Goal: Task Accomplishment & Management: Use online tool/utility

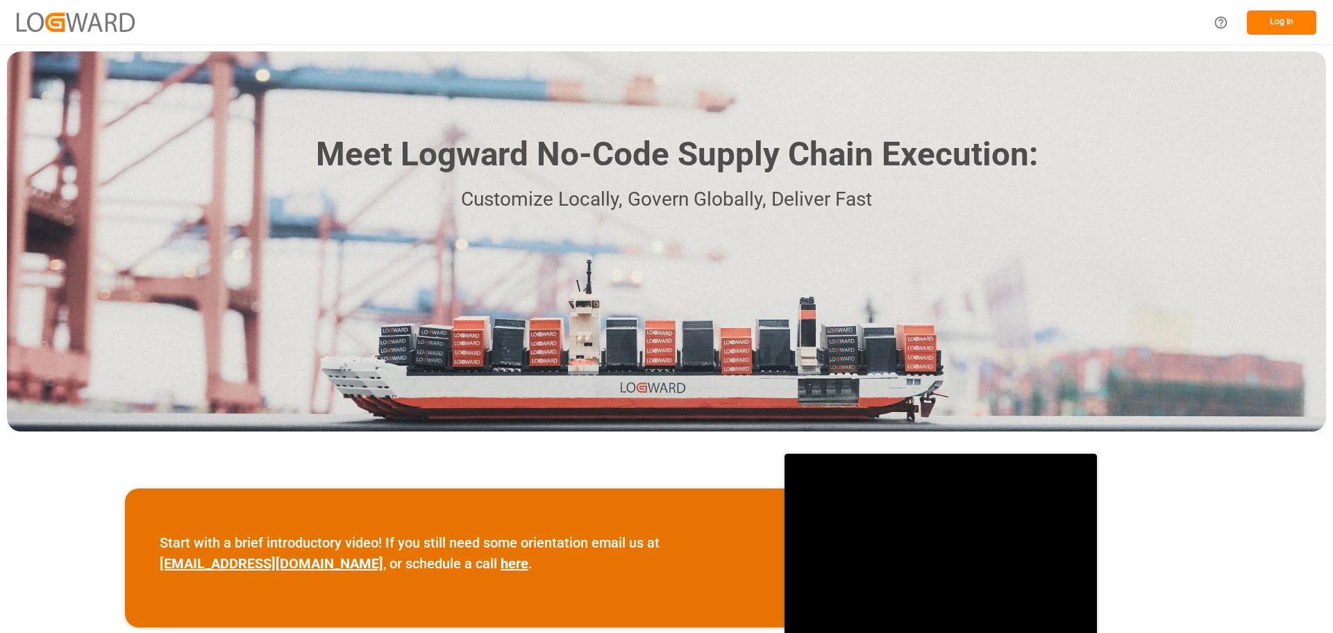
click at [1281, 30] on button "Log In" at bounding box center [1281, 22] width 69 height 24
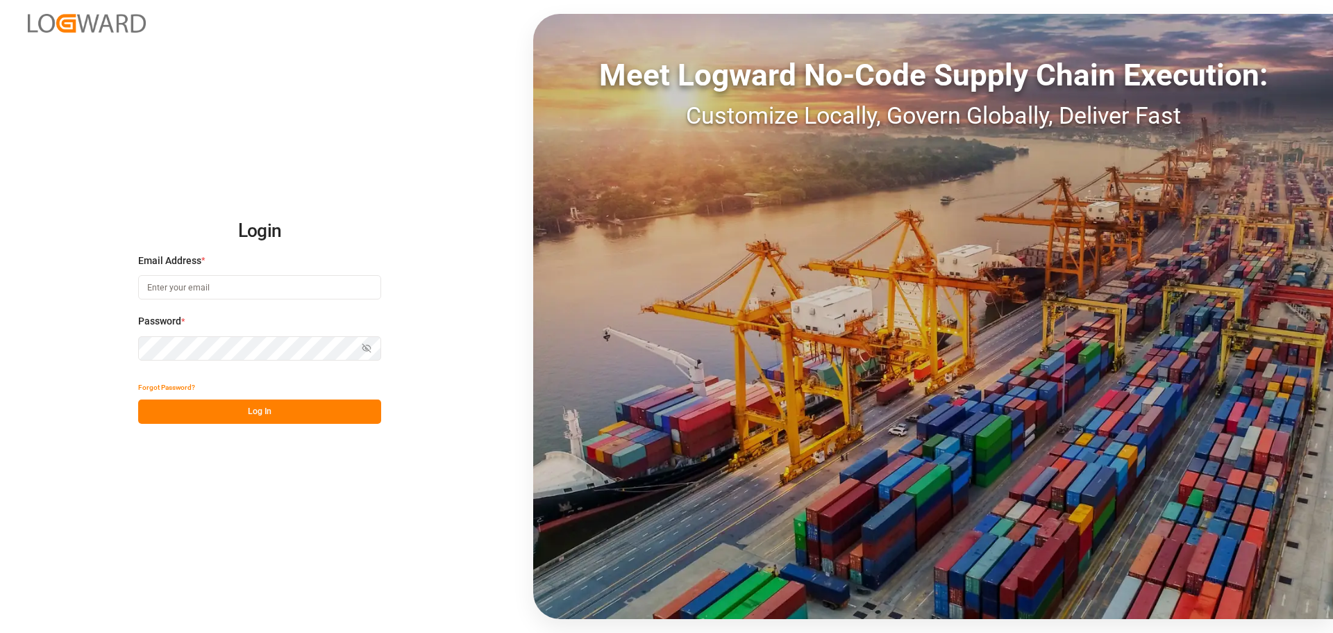
click at [235, 289] on input at bounding box center [259, 287] width 243 height 24
type input "[PERSON_NAME][EMAIL_ADDRESS][DOMAIN_NAME]"
click at [285, 412] on button "Log In" at bounding box center [259, 411] width 243 height 24
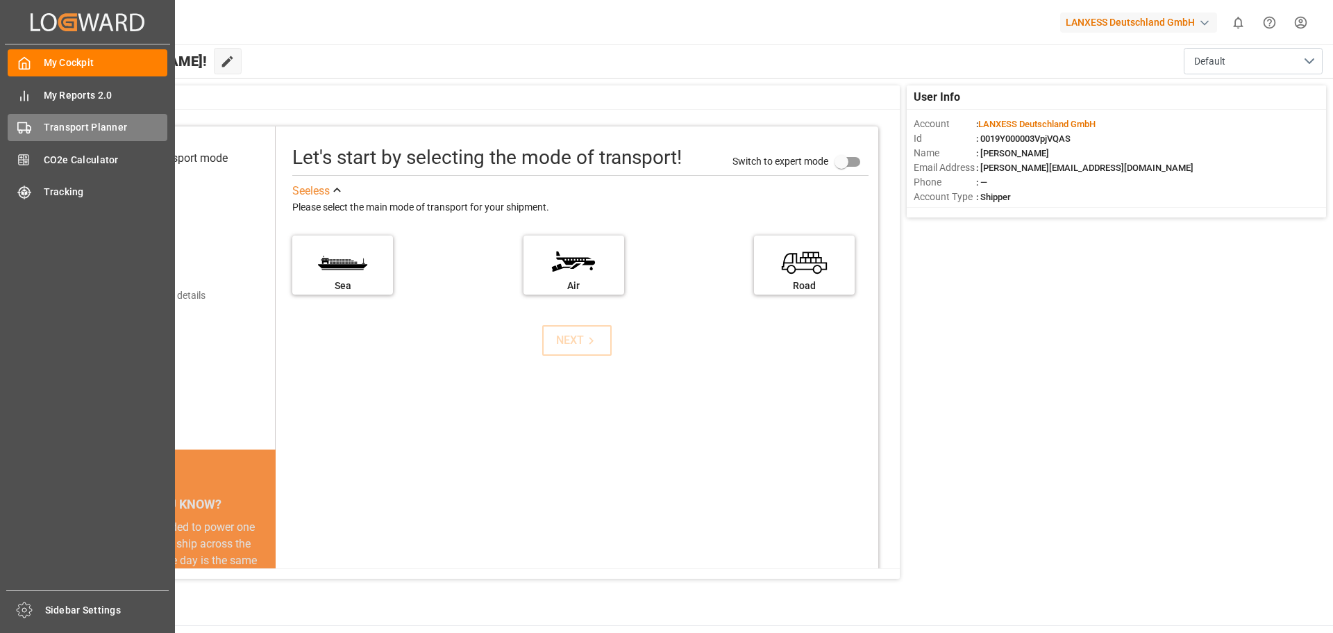
click at [92, 135] on span "Transport Planner" at bounding box center [106, 127] width 124 height 15
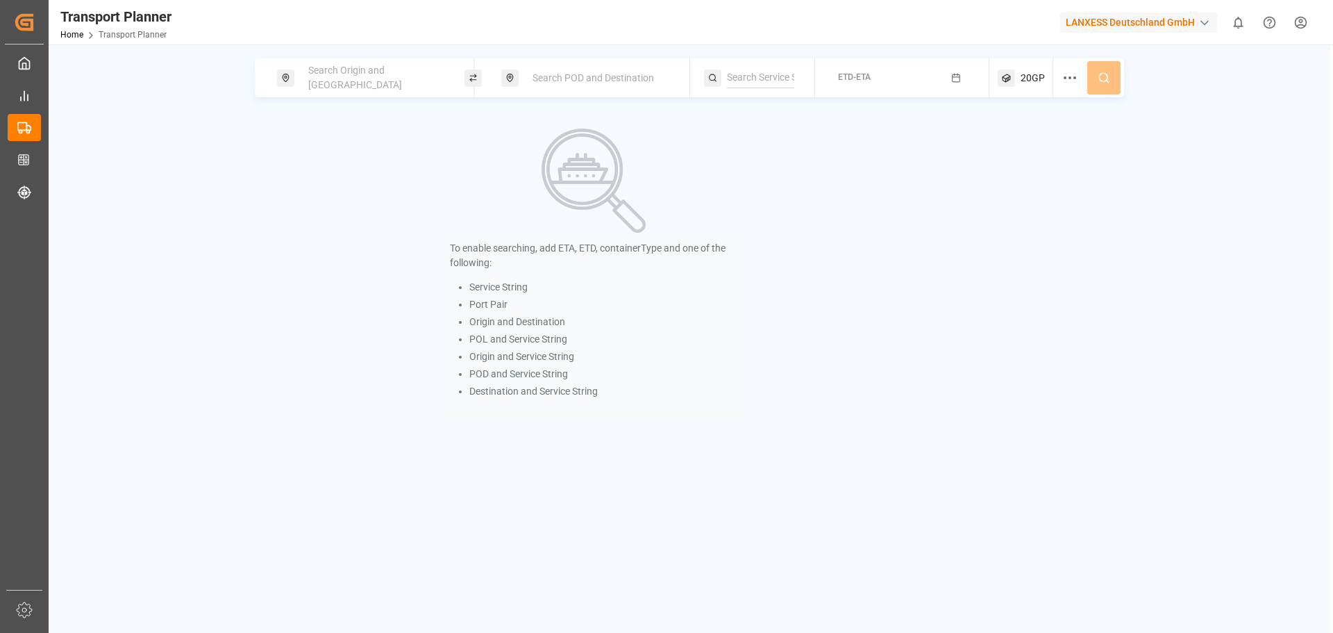
click at [615, 76] on span "Search POD and Destination" at bounding box center [594, 77] width 122 height 11
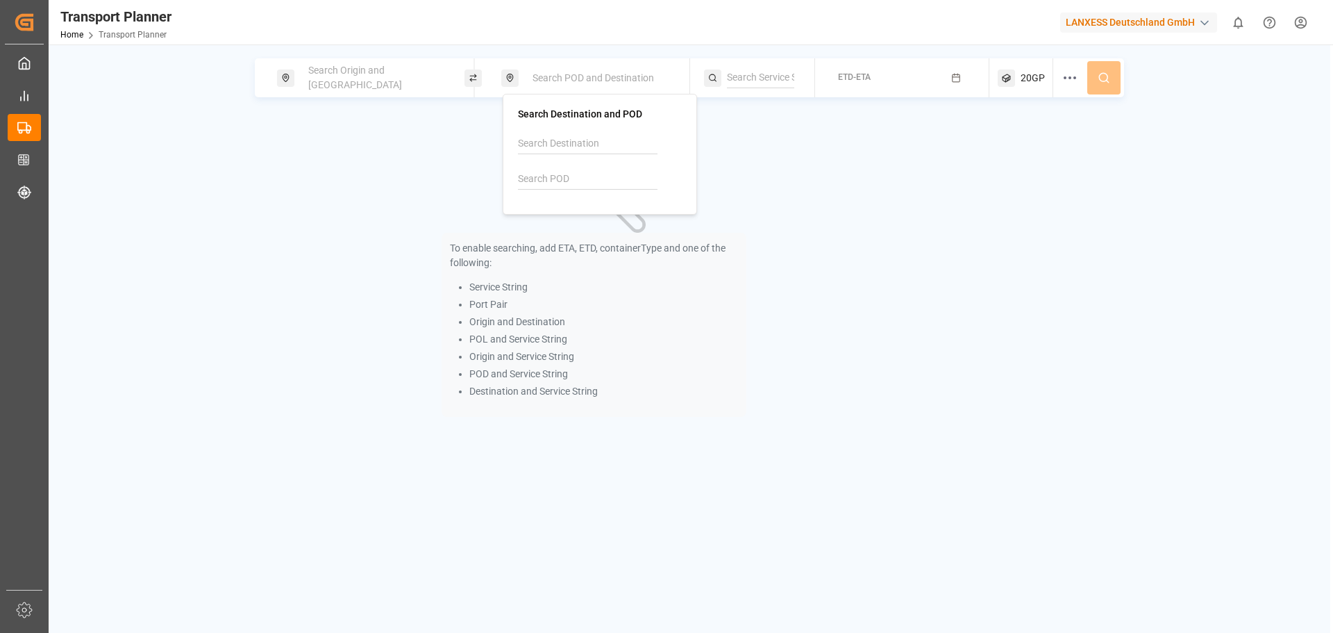
click at [560, 171] on input at bounding box center [588, 179] width 140 height 21
click at [573, 214] on b "CNTSN" at bounding box center [570, 216] width 33 height 11
type input "CNTSN"
click at [349, 85] on div "Search Origin and [GEOGRAPHIC_DATA]" at bounding box center [375, 78] width 150 height 40
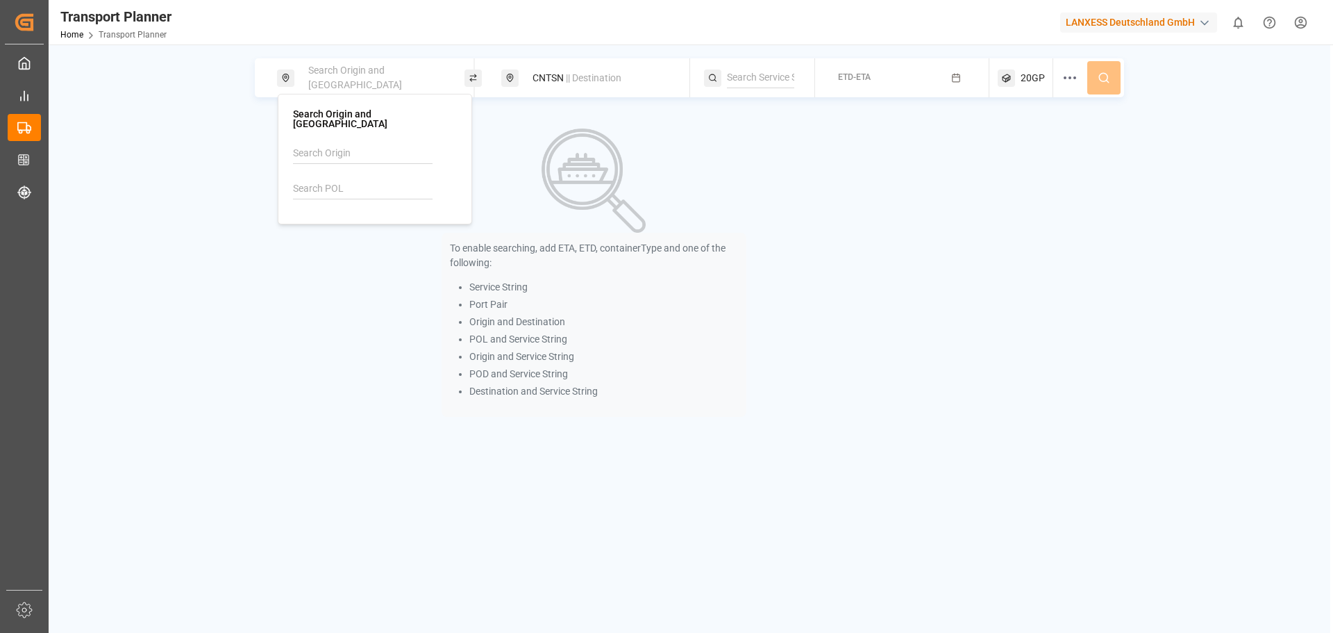
click at [336, 180] on input at bounding box center [363, 188] width 140 height 21
click at [344, 221] on b "NLRTM" at bounding box center [345, 226] width 33 height 11
type input "NLRTM"
click at [613, 84] on div "CNTSN || Destination" at bounding box center [599, 78] width 150 height 26
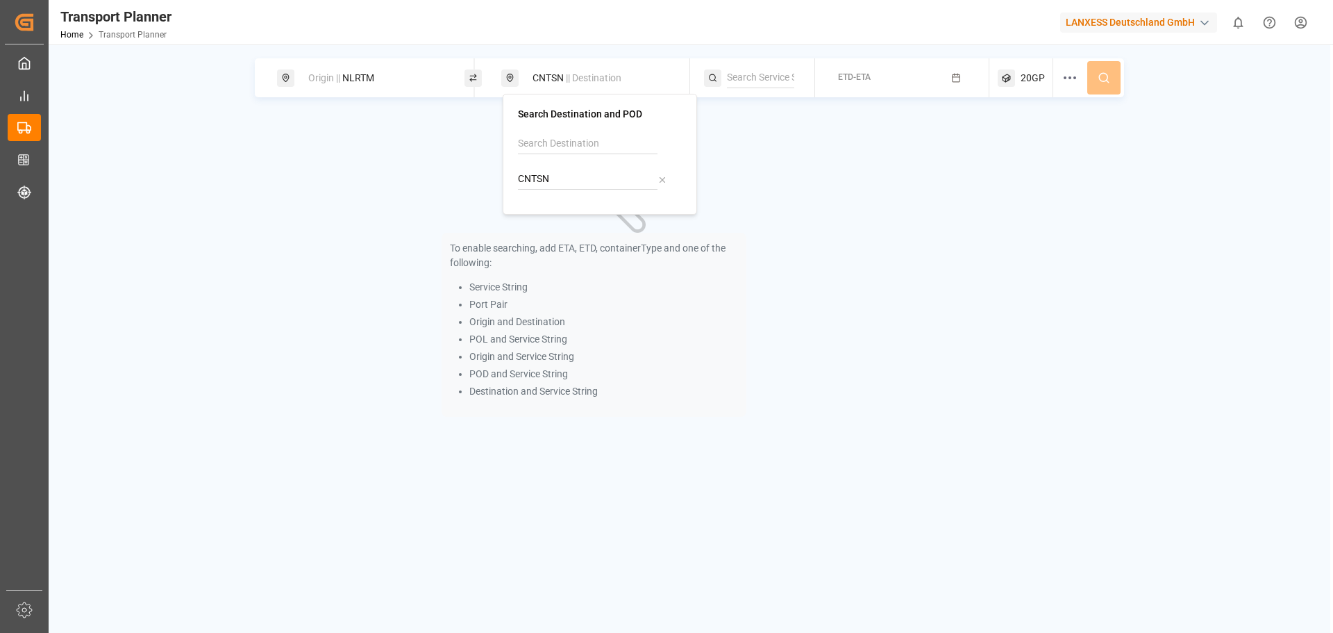
click at [575, 184] on input "CNTSN" at bounding box center [588, 179] width 140 height 21
click at [565, 178] on input "CNTSN" at bounding box center [588, 179] width 140 height 21
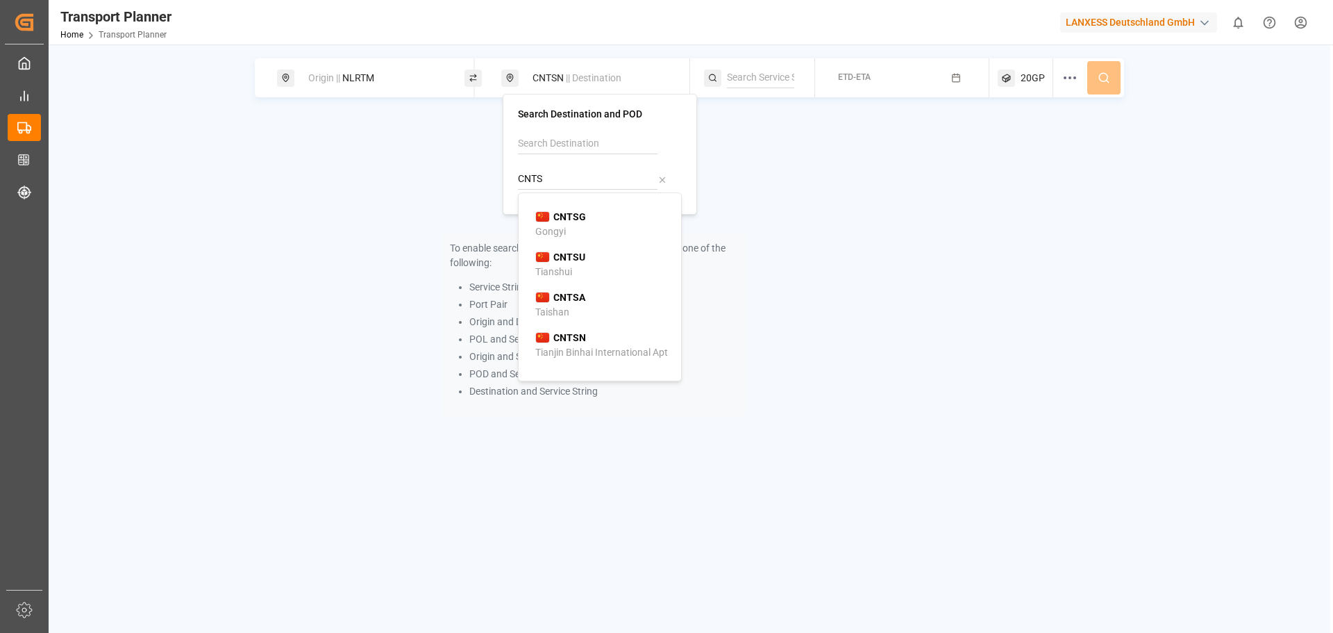
click at [613, 356] on div "Tianjin Binhai International Apt" at bounding box center [601, 352] width 133 height 15
type input "CNTSN"
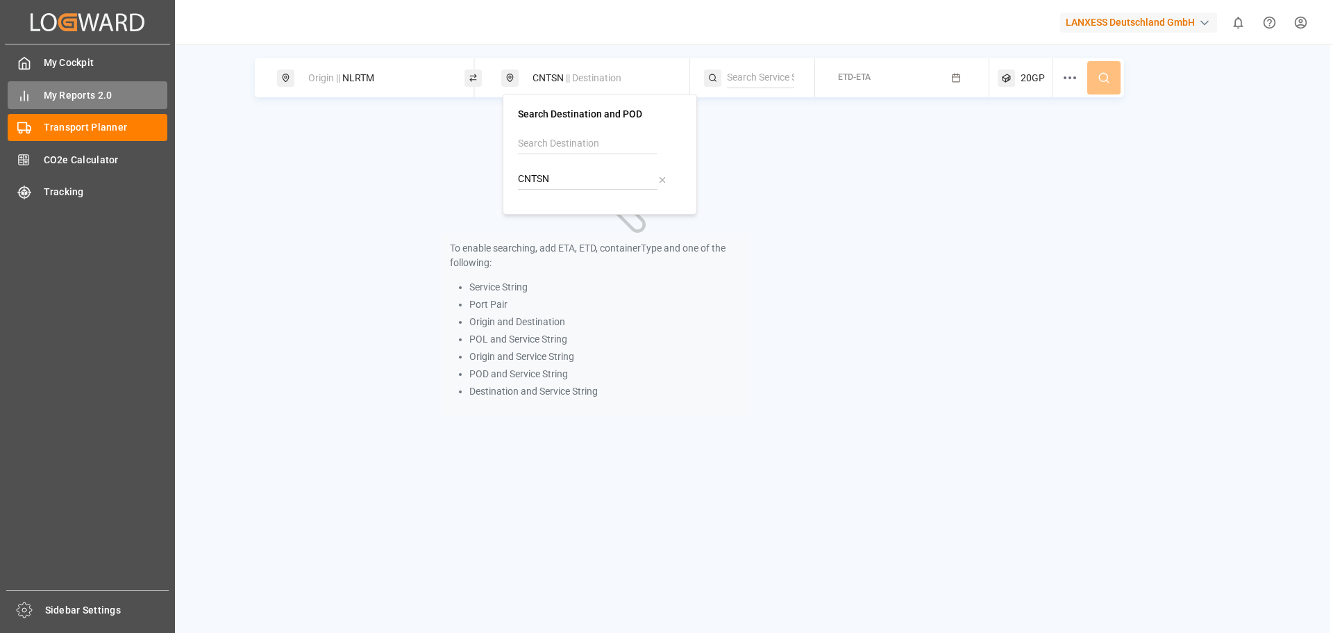
click at [34, 90] on div "My Reports 2.0 My Reports 2.0" at bounding box center [88, 94] width 160 height 27
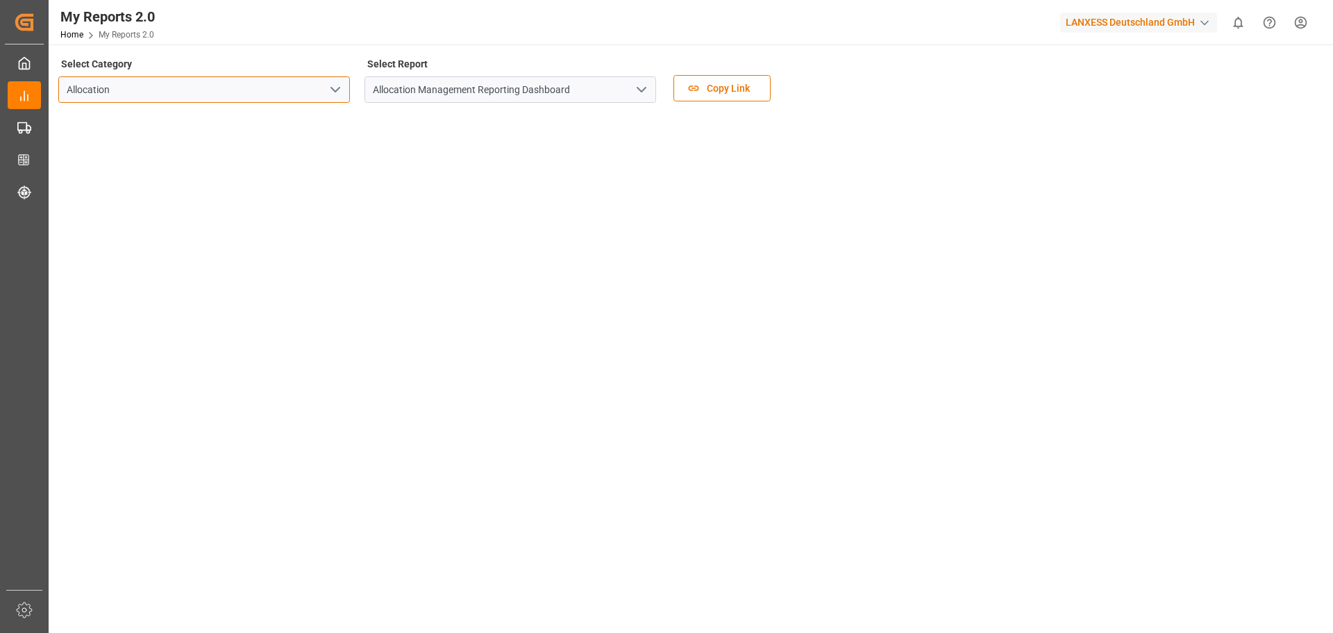
click at [273, 97] on input "Allocation" at bounding box center [204, 89] width 292 height 26
click at [639, 85] on button "open menu" at bounding box center [641, 90] width 21 height 22
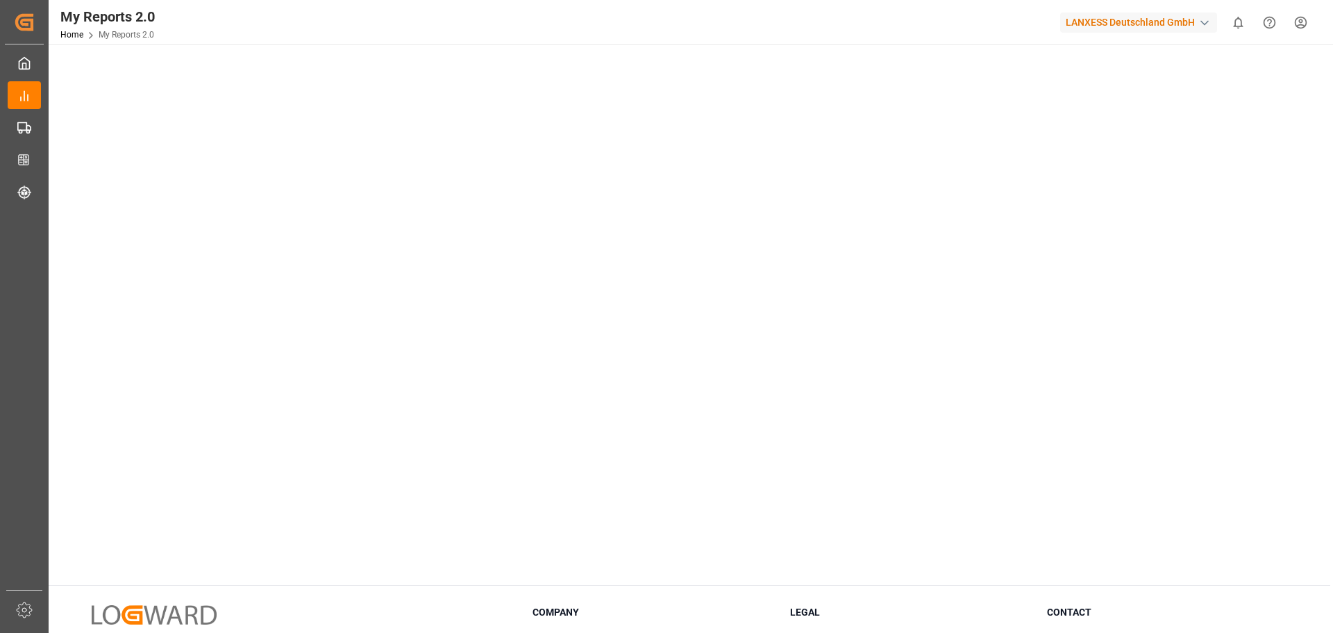
scroll to position [67, 0]
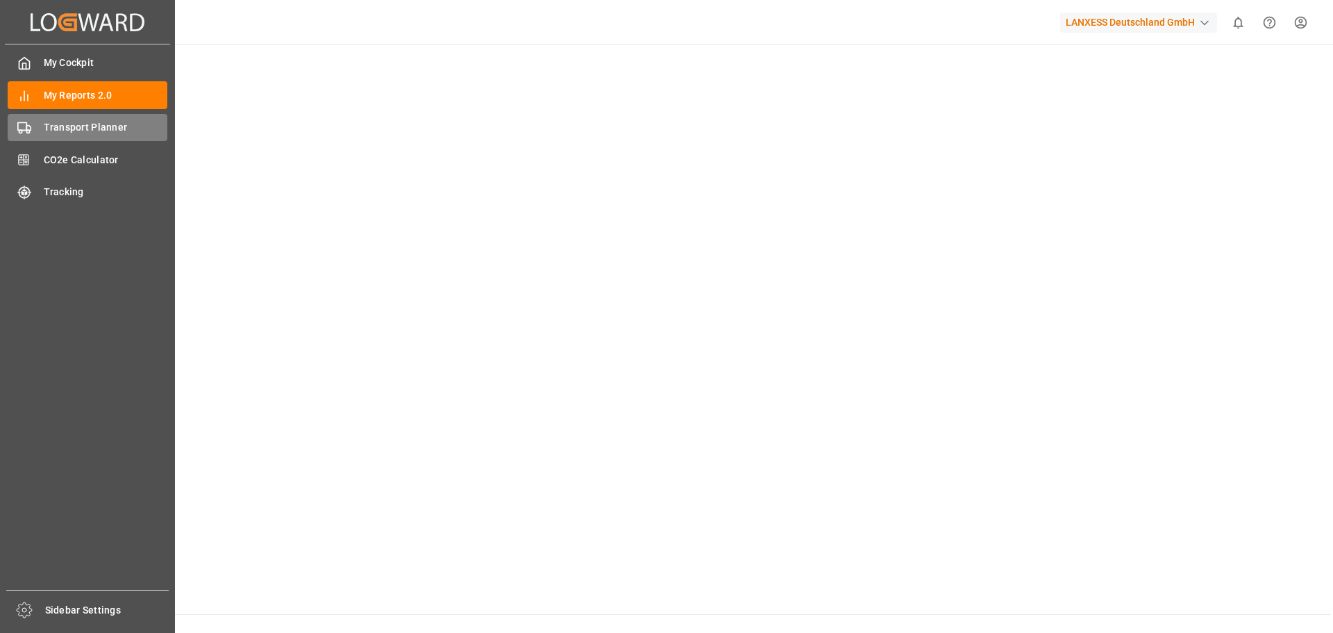
click at [88, 133] on span "Transport Planner" at bounding box center [106, 127] width 124 height 15
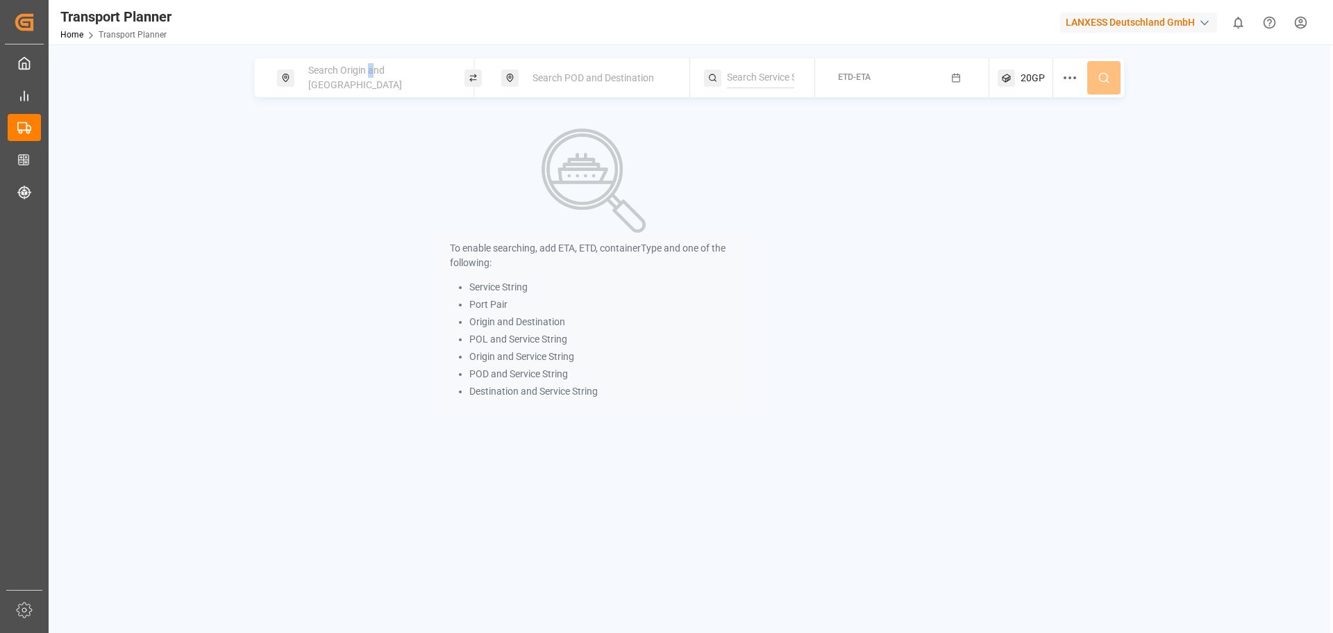
click at [371, 77] on span "Search Origin and [GEOGRAPHIC_DATA]" at bounding box center [355, 78] width 94 height 26
click at [321, 178] on input at bounding box center [363, 188] width 140 height 21
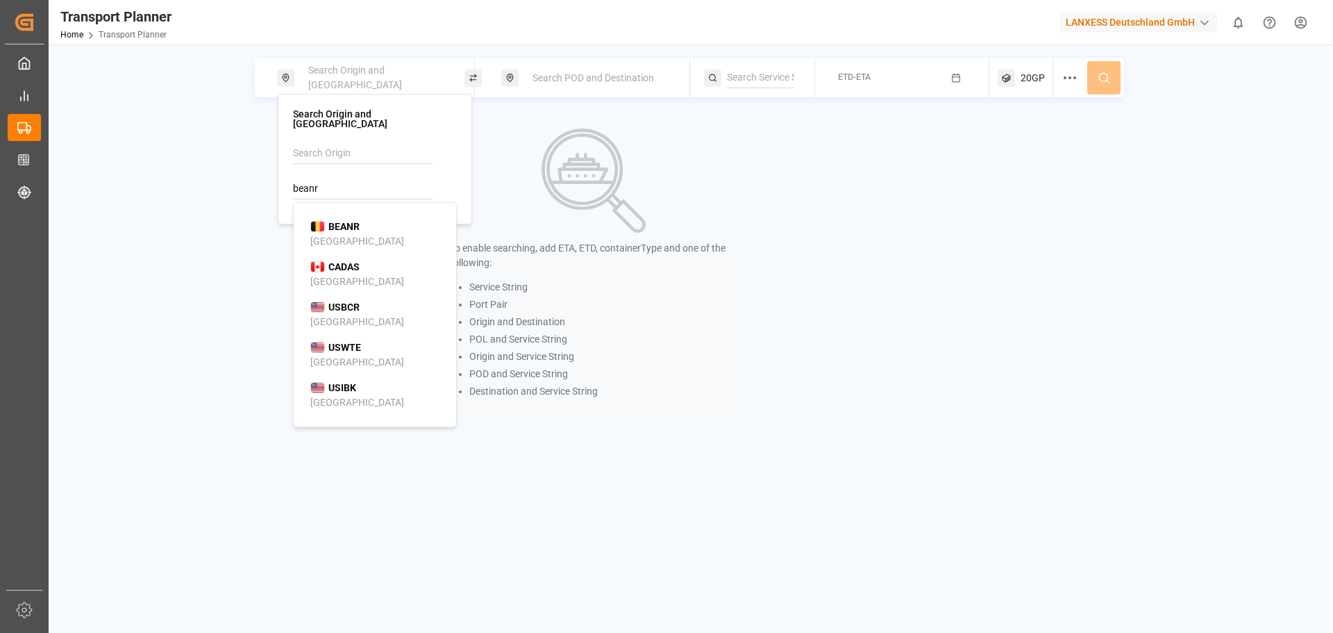
click at [336, 221] on b "BEANR" at bounding box center [344, 226] width 31 height 11
type input "BEANR"
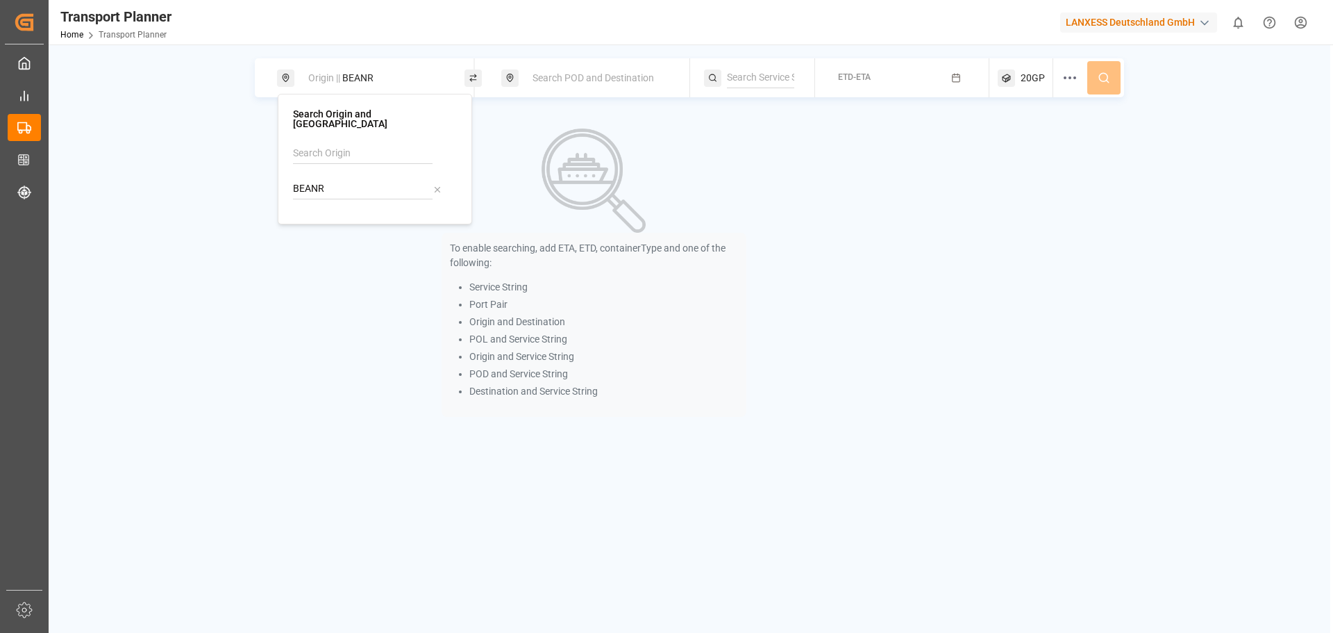
click at [588, 80] on span "Search POD and Destination" at bounding box center [594, 77] width 122 height 11
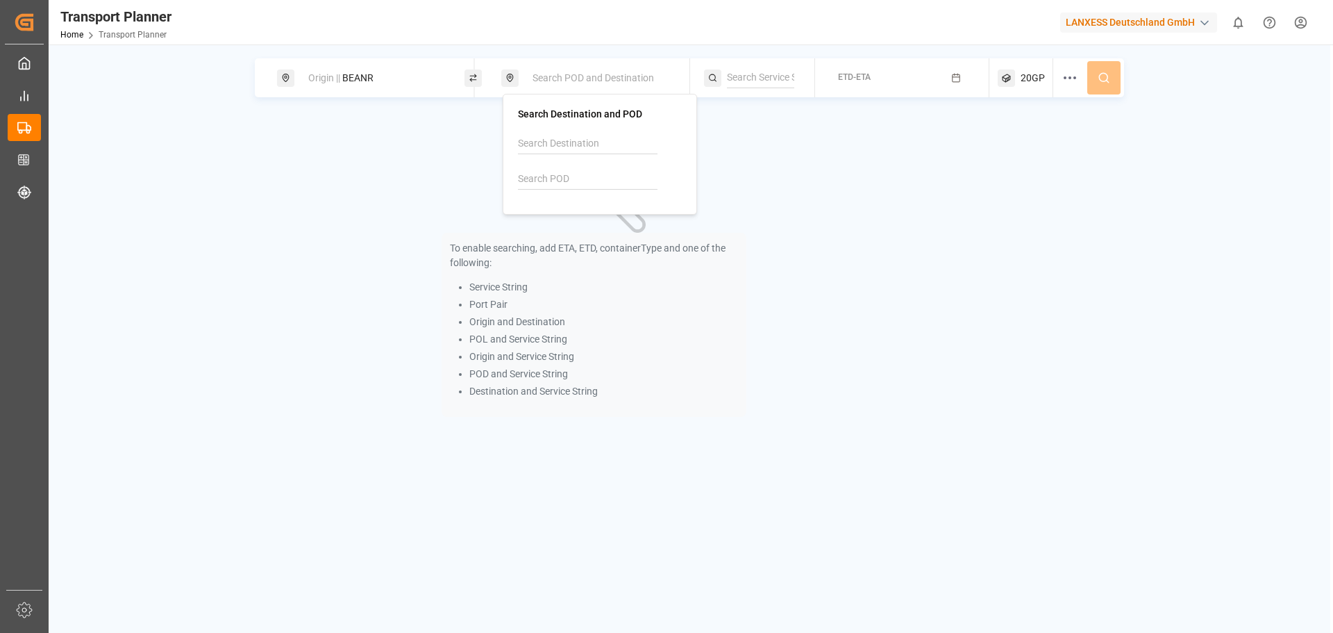
click at [533, 168] on div at bounding box center [600, 166] width 164 height 66
click at [527, 176] on input at bounding box center [588, 179] width 140 height 21
click at [559, 222] on b "HKHKG" at bounding box center [570, 216] width 33 height 11
type input "HKHKG"
click at [1020, 220] on div "To enable searching, add ETA, ETD, containerType and one of the following: Serv…" at bounding box center [690, 273] width 870 height 317
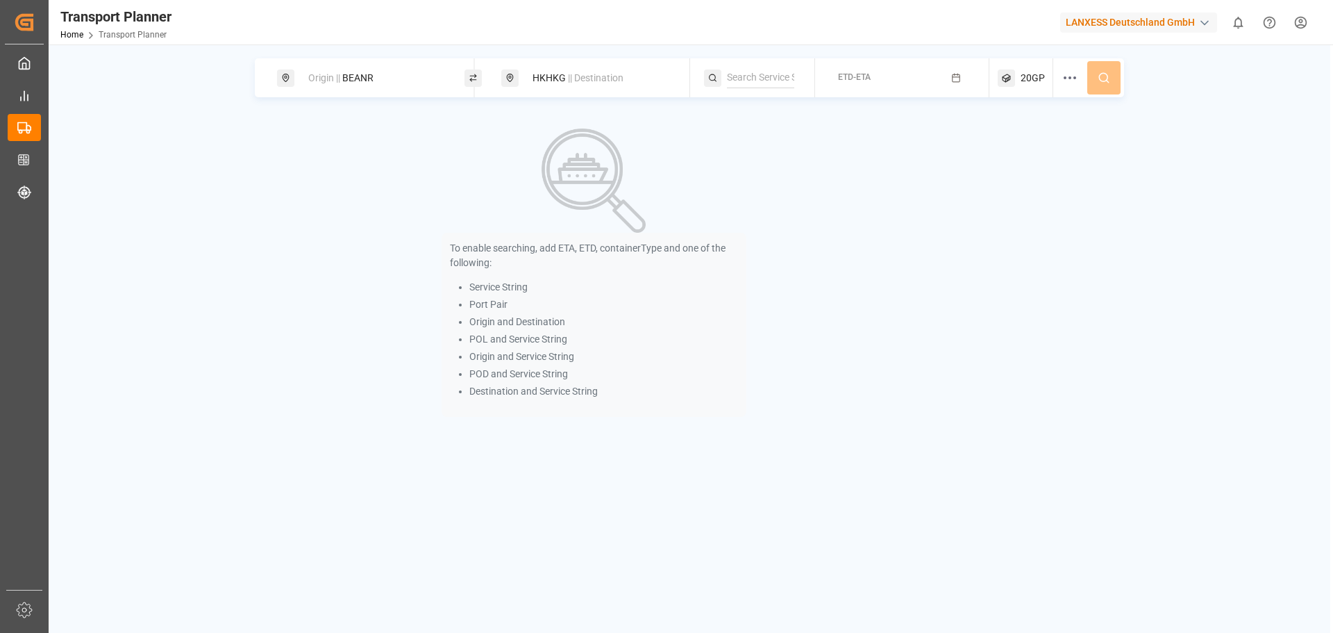
click at [951, 76] on icon "button" at bounding box center [956, 78] width 10 height 10
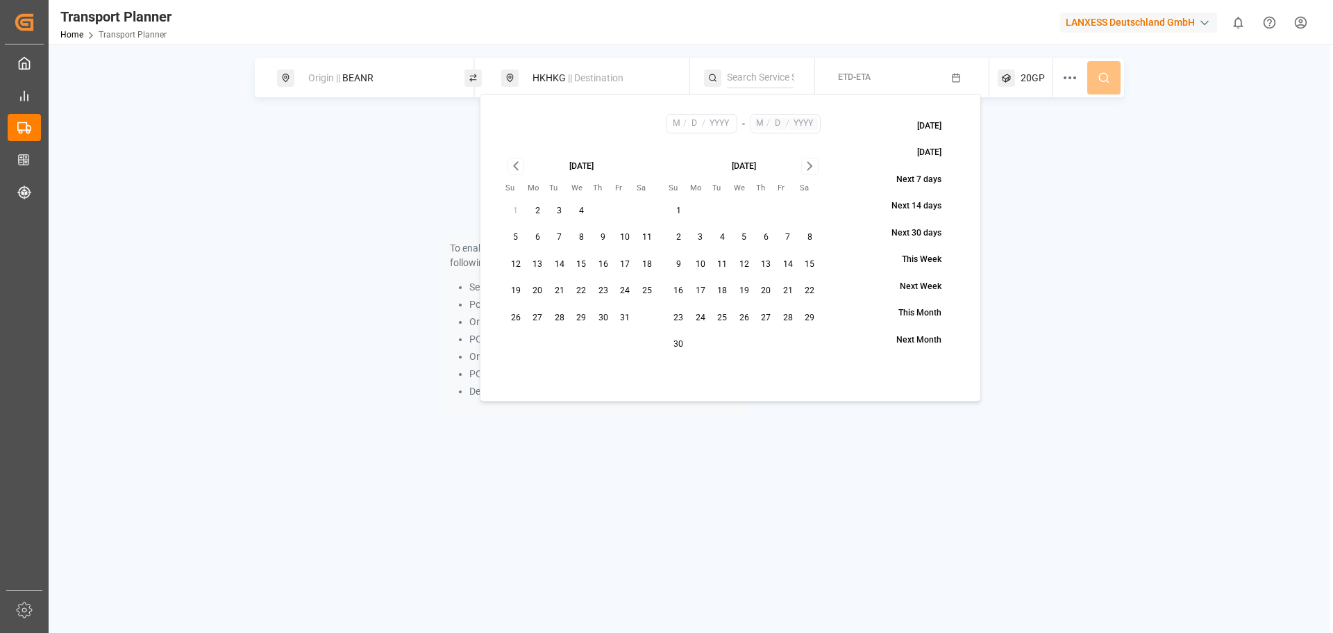
click at [699, 240] on button "3" at bounding box center [701, 237] width 22 height 22
type input "11"
type input "3"
type input "2025"
click at [810, 169] on icon "Go to next month" at bounding box center [810, 166] width 16 height 17
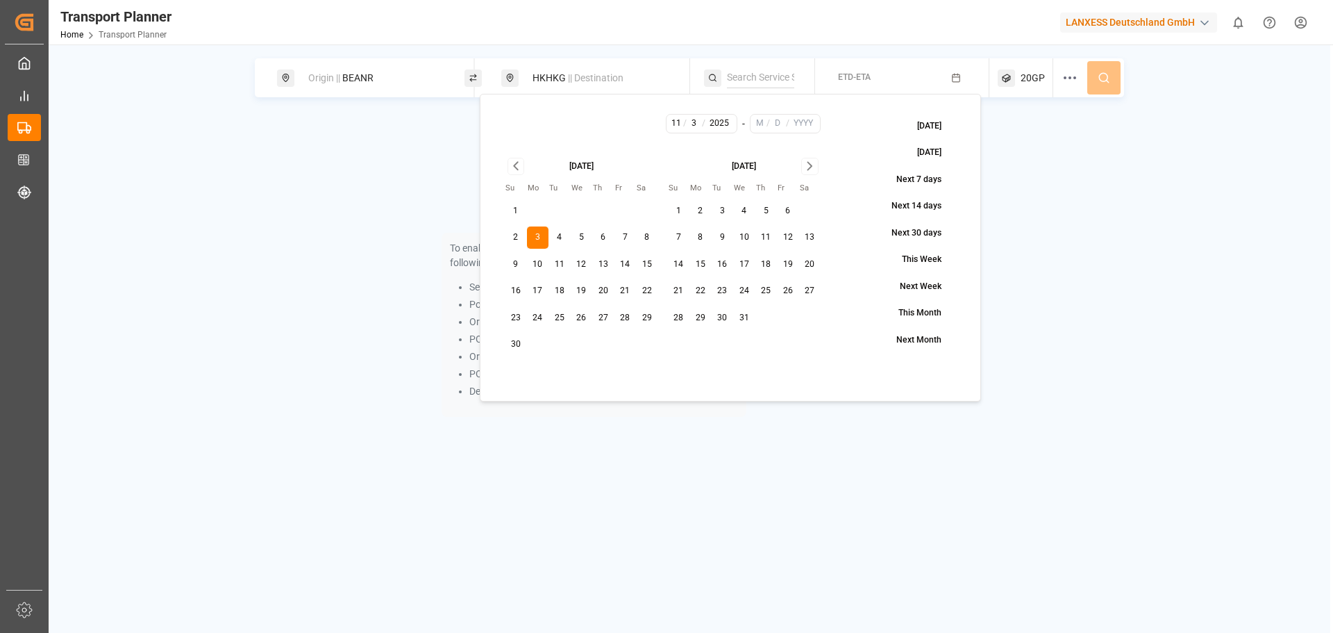
click at [748, 322] on button "31" at bounding box center [744, 318] width 22 height 22
type input "12"
type input "31"
type input "2025"
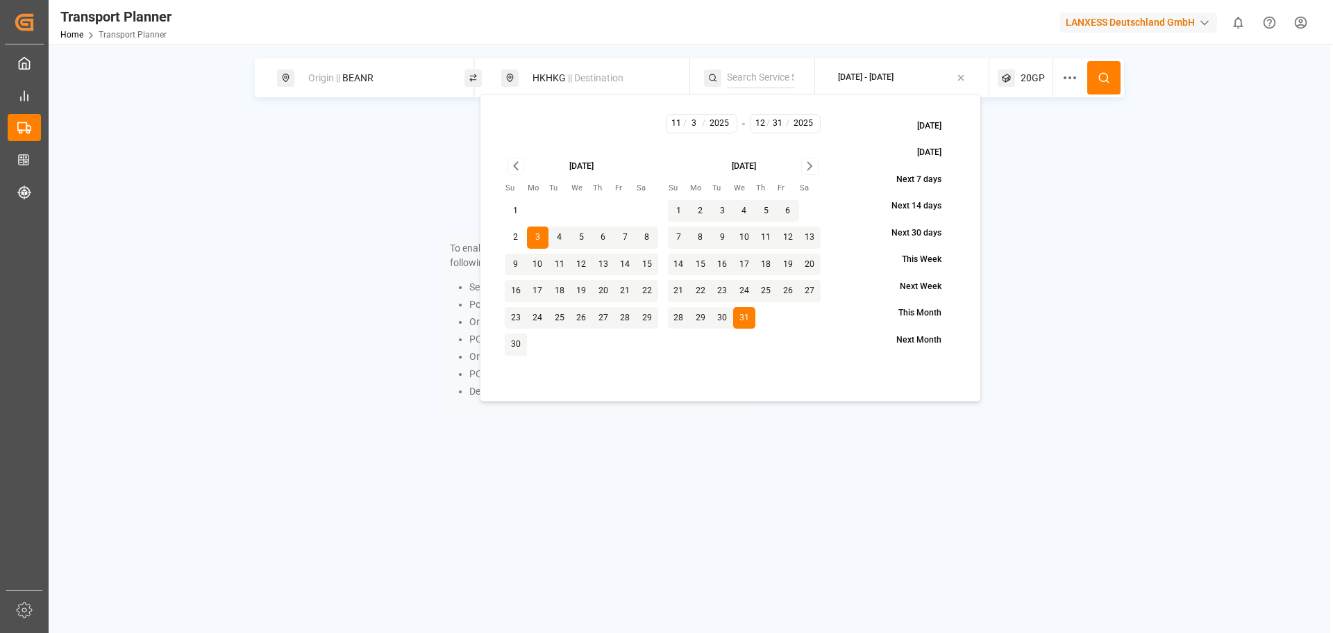
click at [1103, 85] on button at bounding box center [1104, 77] width 33 height 33
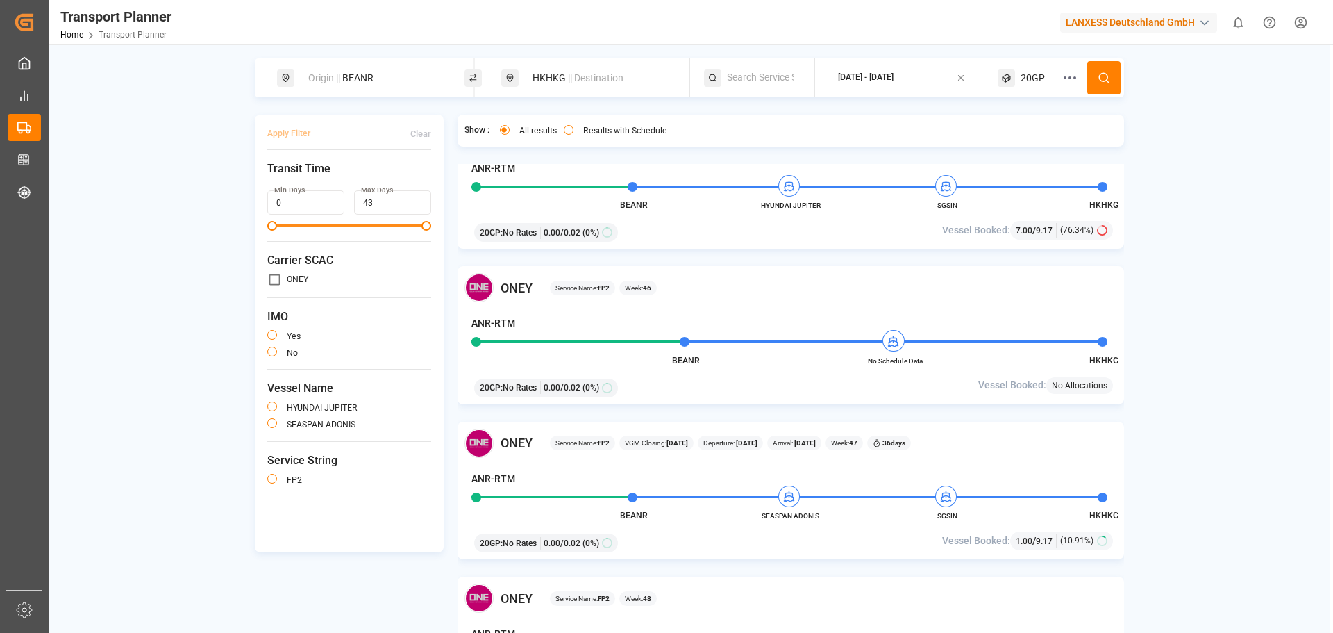
click at [410, 79] on div "Origin || BEANR" at bounding box center [375, 78] width 150 height 26
drag, startPoint x: 329, startPoint y: 174, endPoint x: 285, endPoint y: 178, distance: 44.0
click at [285, 178] on div "Search Origin and POL BEANR" at bounding box center [375, 159] width 194 height 131
click at [325, 145] on input at bounding box center [363, 153] width 140 height 21
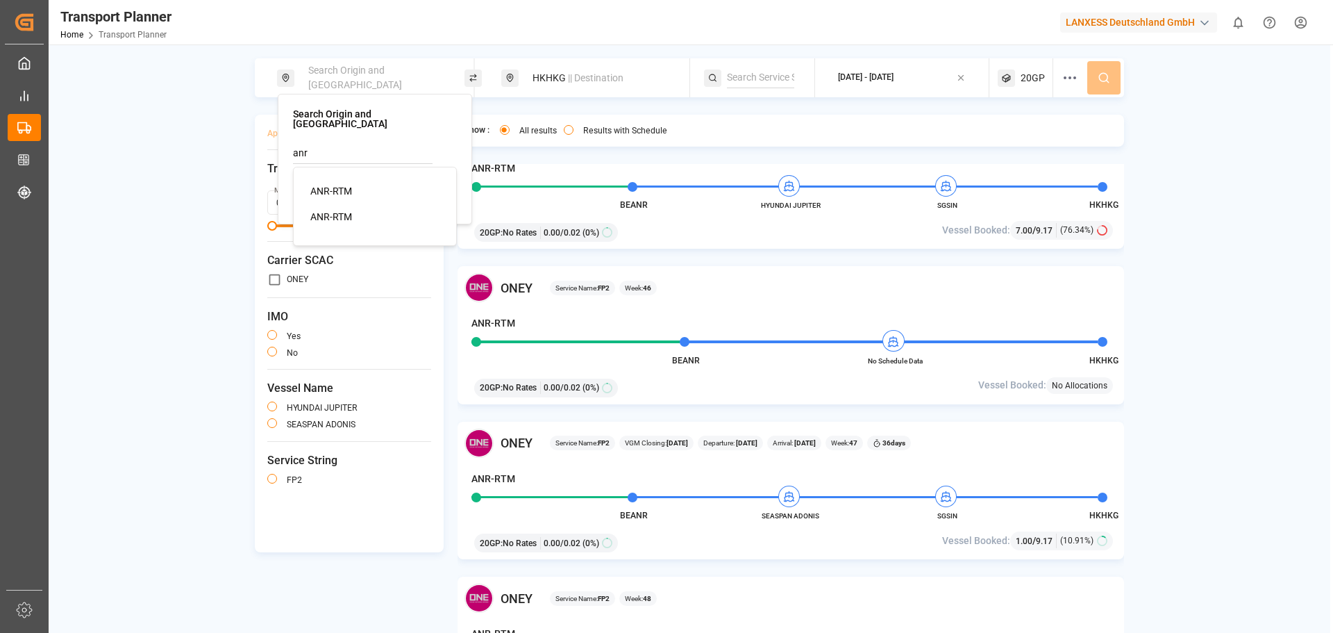
click at [353, 184] on div "ANR-RTM" at bounding box center [377, 191] width 135 height 15
type input "ANR-RTM"
click at [1112, 80] on button at bounding box center [1104, 77] width 33 height 33
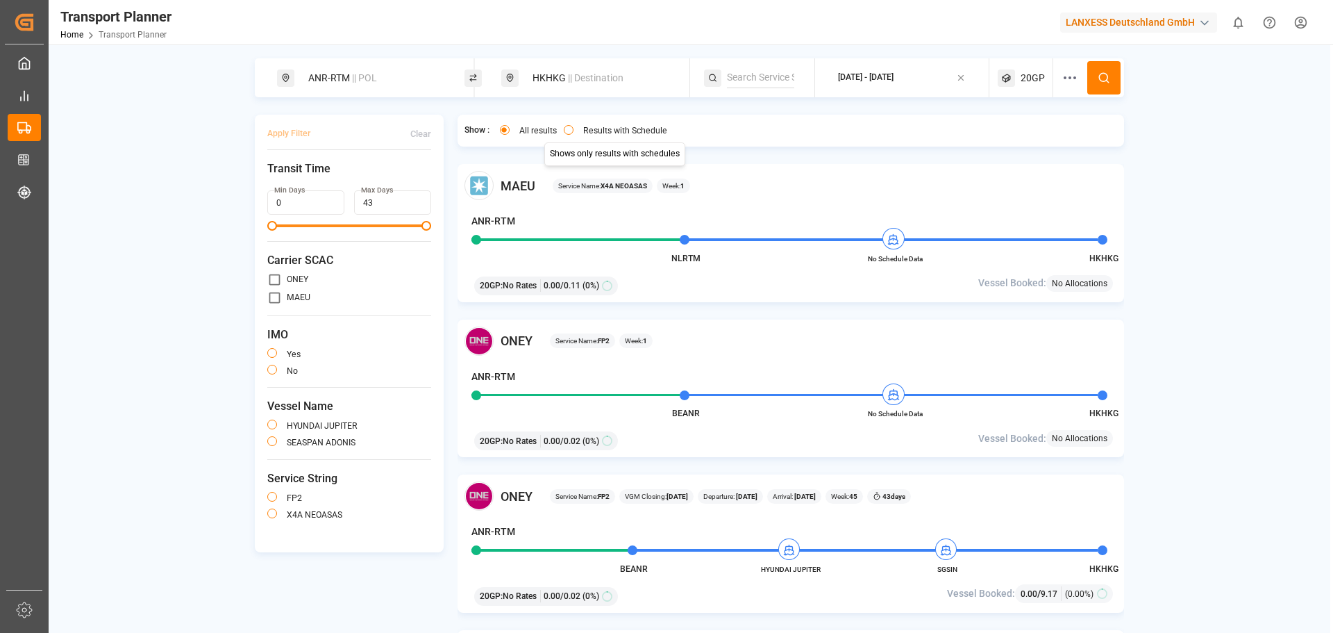
click at [619, 128] on label "Results with Schedule" at bounding box center [625, 130] width 84 height 8
click at [574, 128] on button "Results with Schedule" at bounding box center [569, 130] width 10 height 10
